Goal: Information Seeking & Learning: Check status

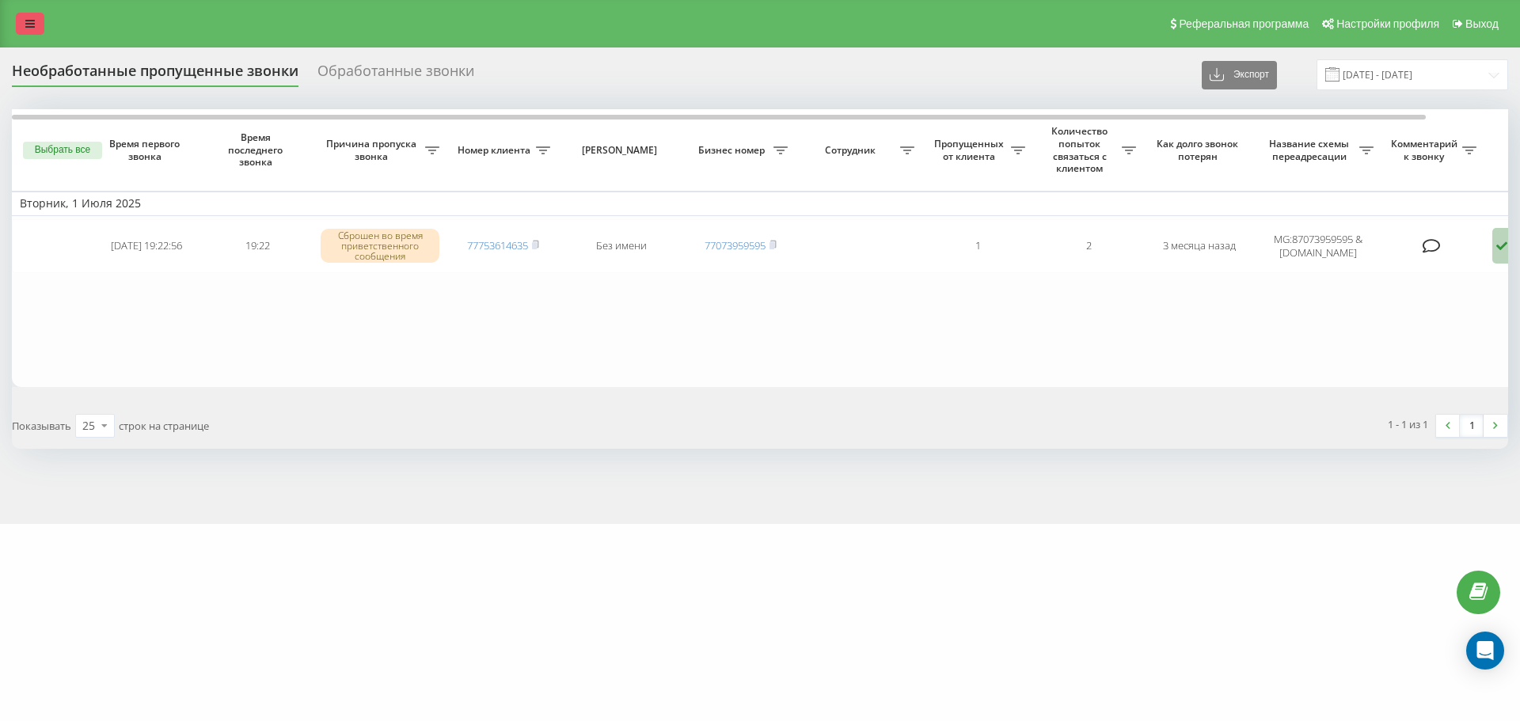
click at [33, 23] on icon at bounding box center [30, 23] width 10 height 11
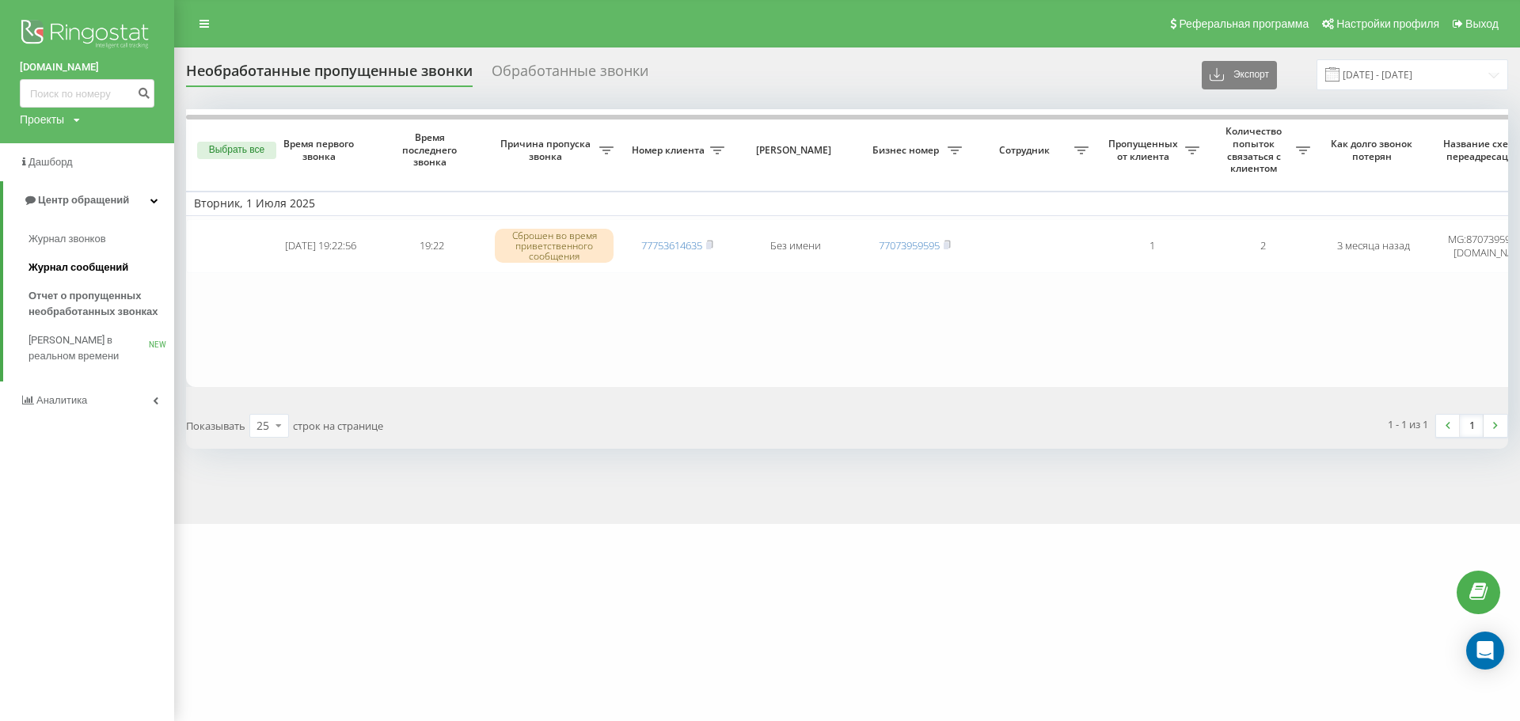
click at [74, 273] on span "Журнал сообщений" at bounding box center [79, 268] width 100 height 16
click at [89, 234] on span "Журнал звонков" at bounding box center [70, 239] width 83 height 16
click at [88, 234] on span "Журнал звонков" at bounding box center [70, 239] width 83 height 16
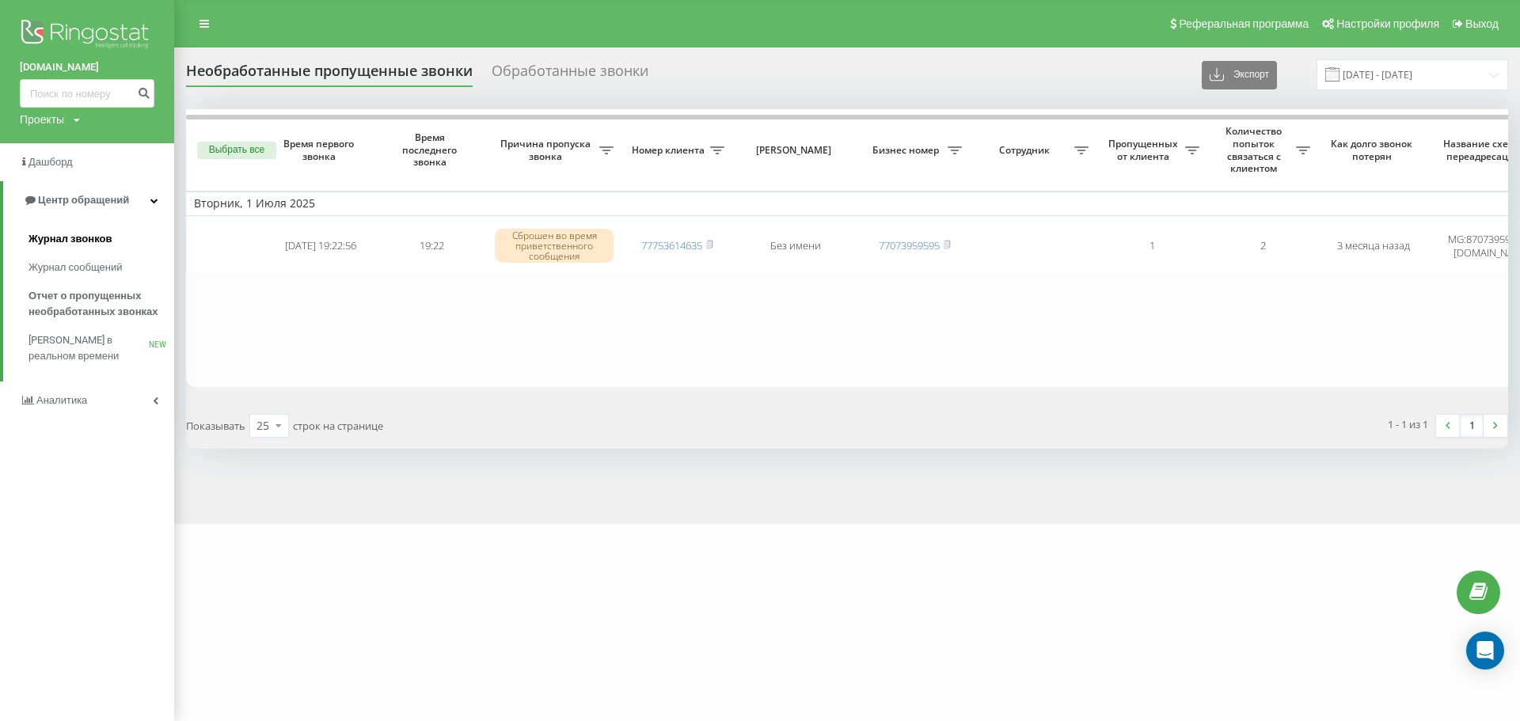
click at [87, 234] on span "Журнал звонков" at bounding box center [70, 239] width 83 height 16
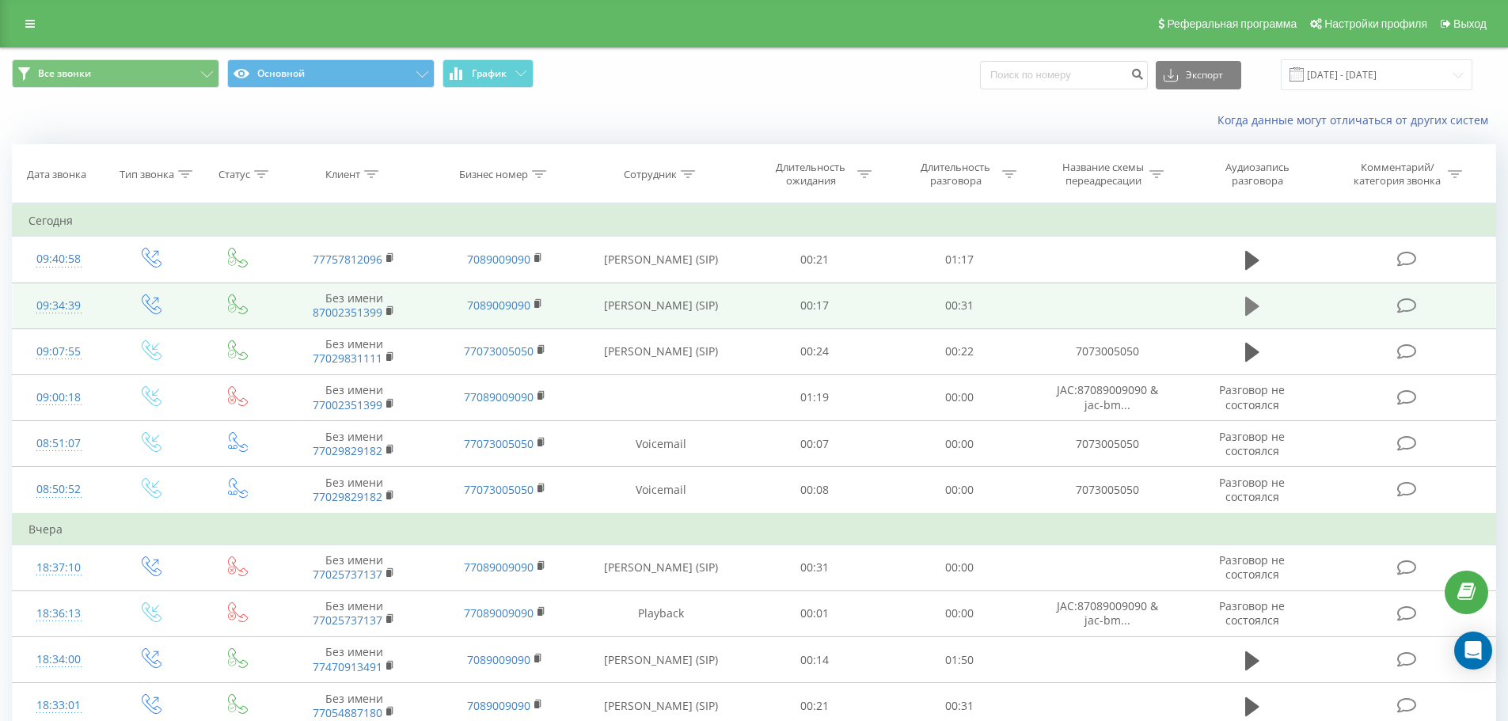
click at [1245, 310] on icon at bounding box center [1252, 306] width 14 height 22
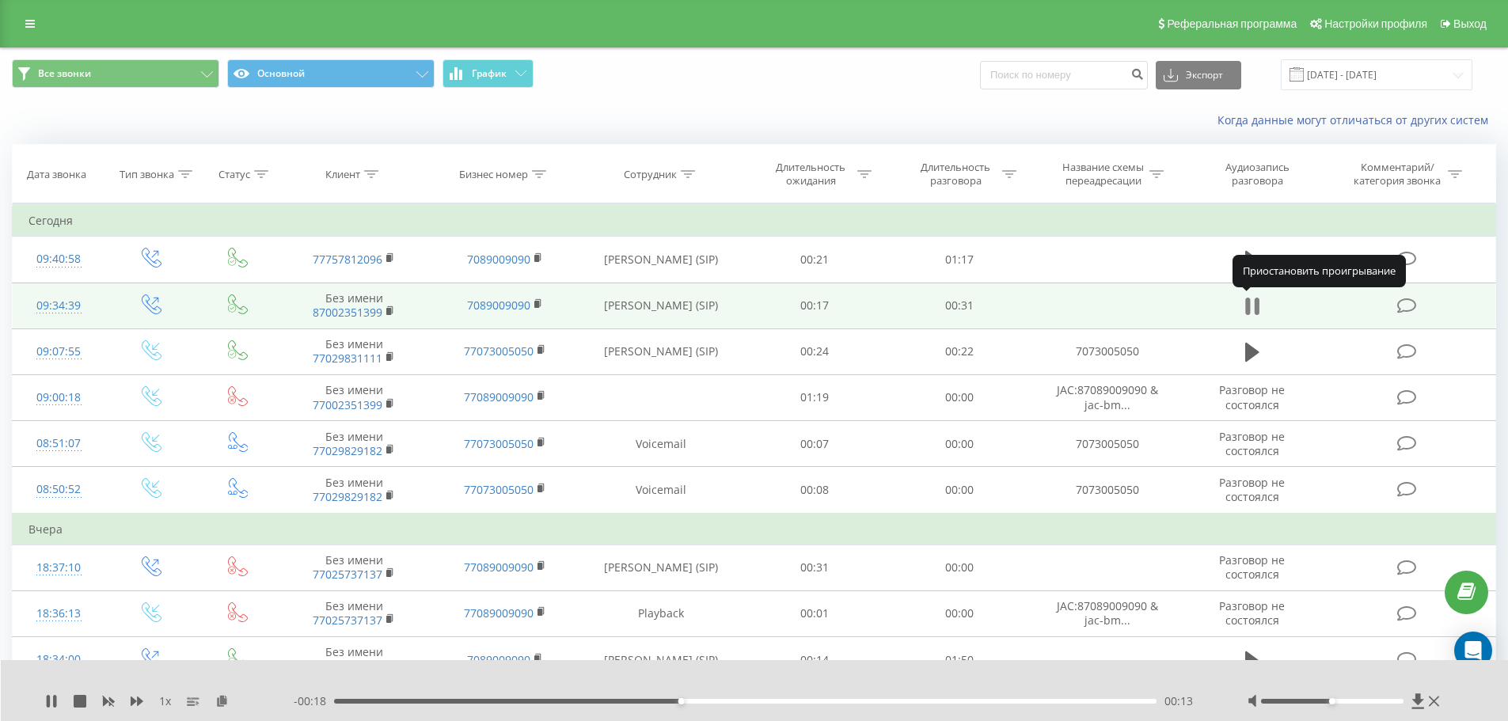
click at [1254, 299] on icon at bounding box center [1252, 306] width 14 height 22
